Goal: Transaction & Acquisition: Obtain resource

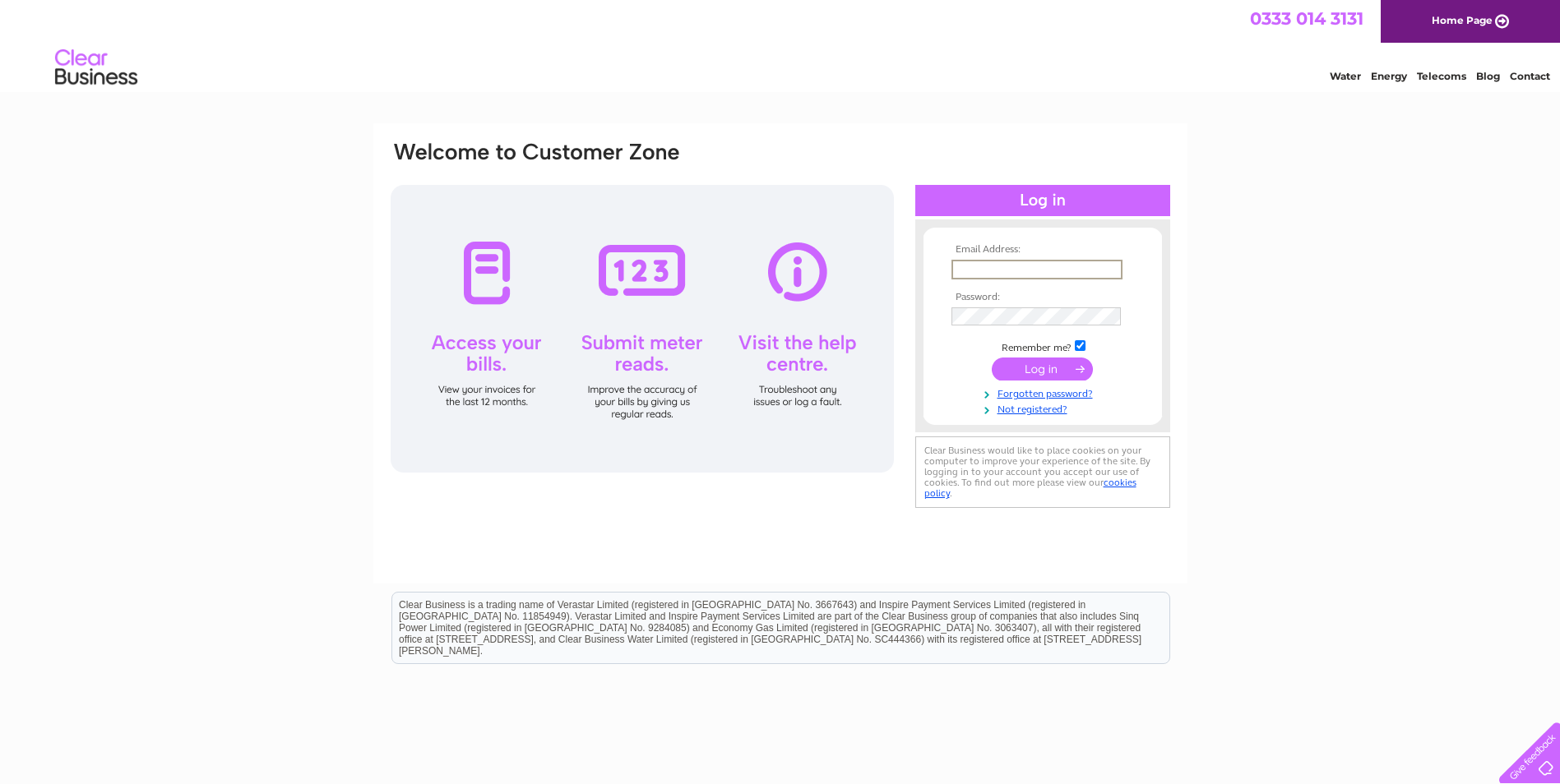
click at [978, 267] on input "text" at bounding box center [1037, 270] width 171 height 20
paste input "[PERSON_NAME][EMAIL_ADDRESS][PERSON_NAME][DOMAIN_NAME]"
type input "[PERSON_NAME][EMAIL_ADDRESS][PERSON_NAME][DOMAIN_NAME]"
click at [1031, 371] on input "submit" at bounding box center [1042, 369] width 101 height 23
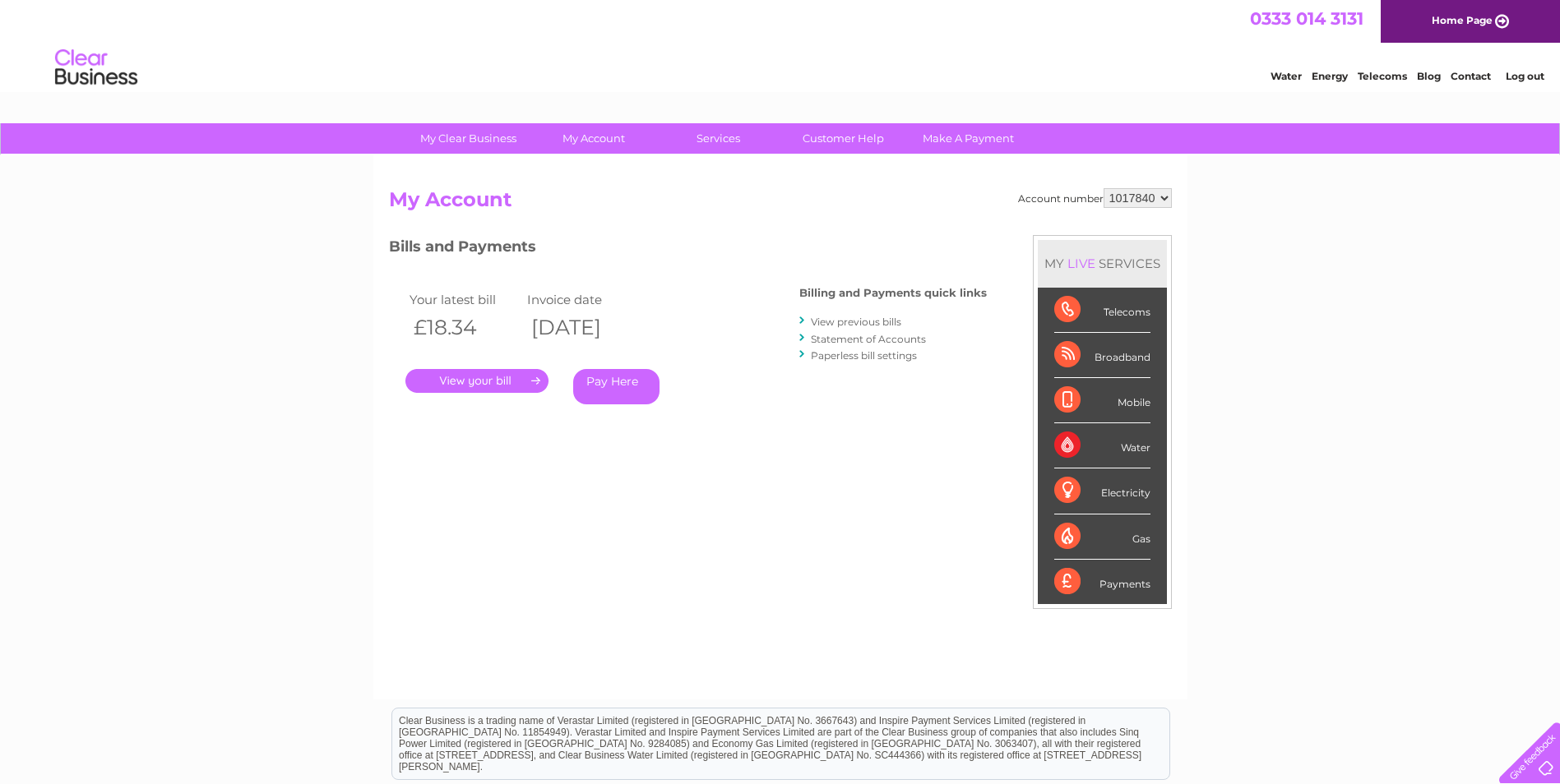
click at [1142, 197] on select "1017840 1018692 1054771 1066257" at bounding box center [1138, 198] width 69 height 20
select select "1018692"
click at [1104, 188] on select "1017840 1018692 1054771 1066257" at bounding box center [1138, 198] width 69 height 20
click at [867, 322] on link "View previous bills" at bounding box center [856, 321] width 90 height 13
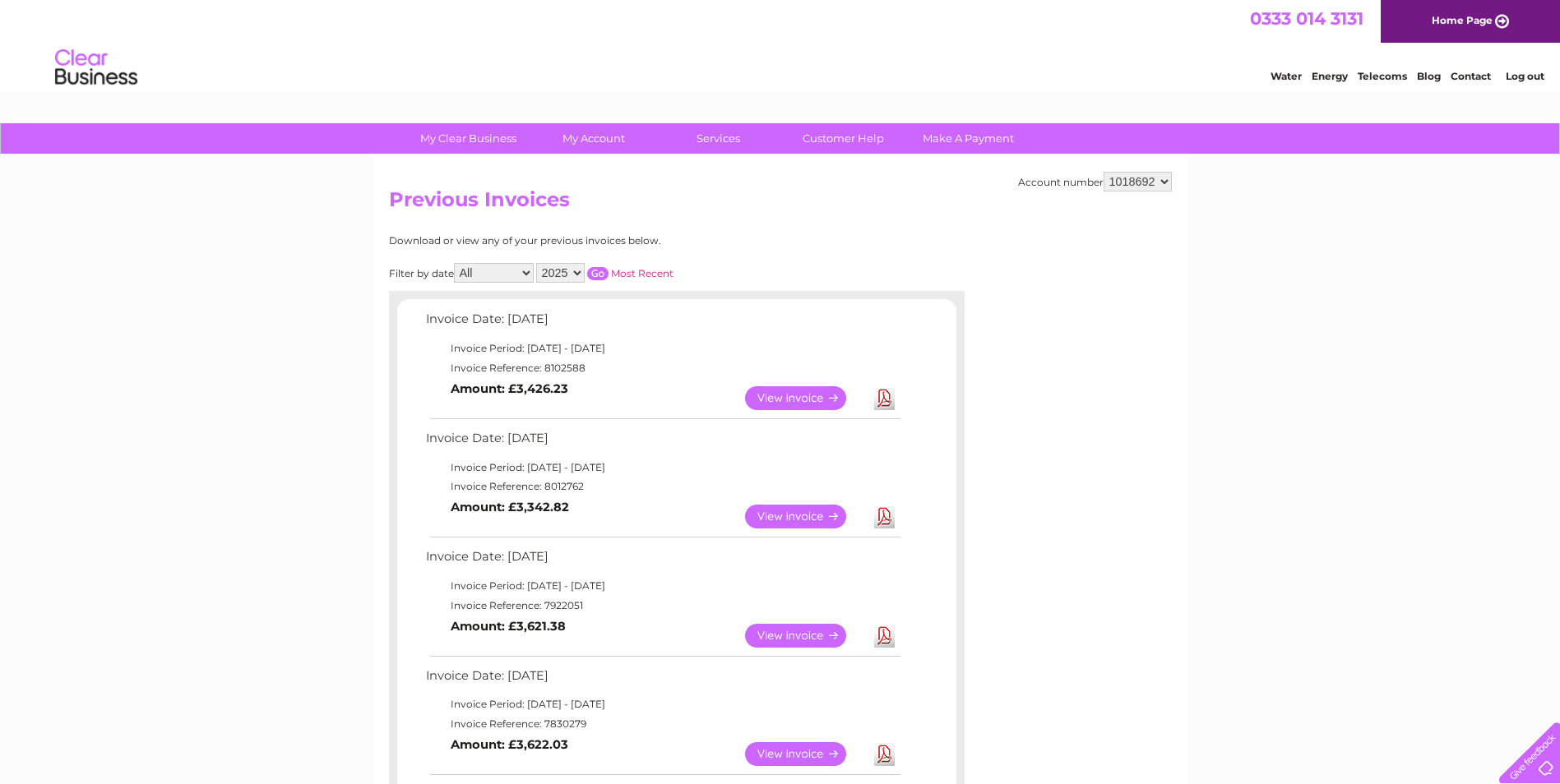
click at [794, 515] on link "View" at bounding box center [805, 516] width 121 height 23
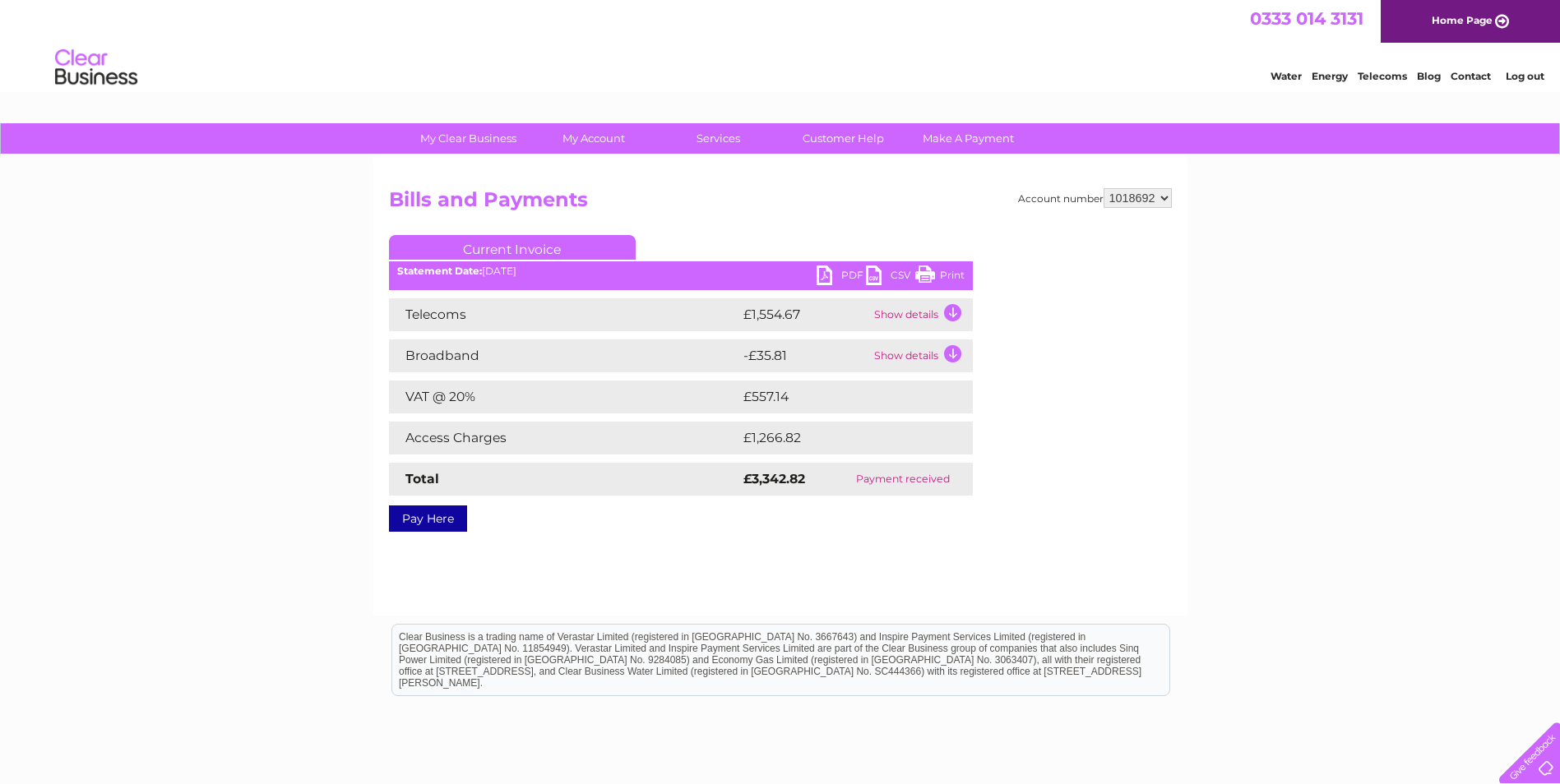
click at [839, 272] on link "PDF" at bounding box center [841, 277] width 49 height 23
click at [1520, 74] on link "Log out" at bounding box center [1525, 76] width 38 height 13
